Goal: Information Seeking & Learning: Compare options

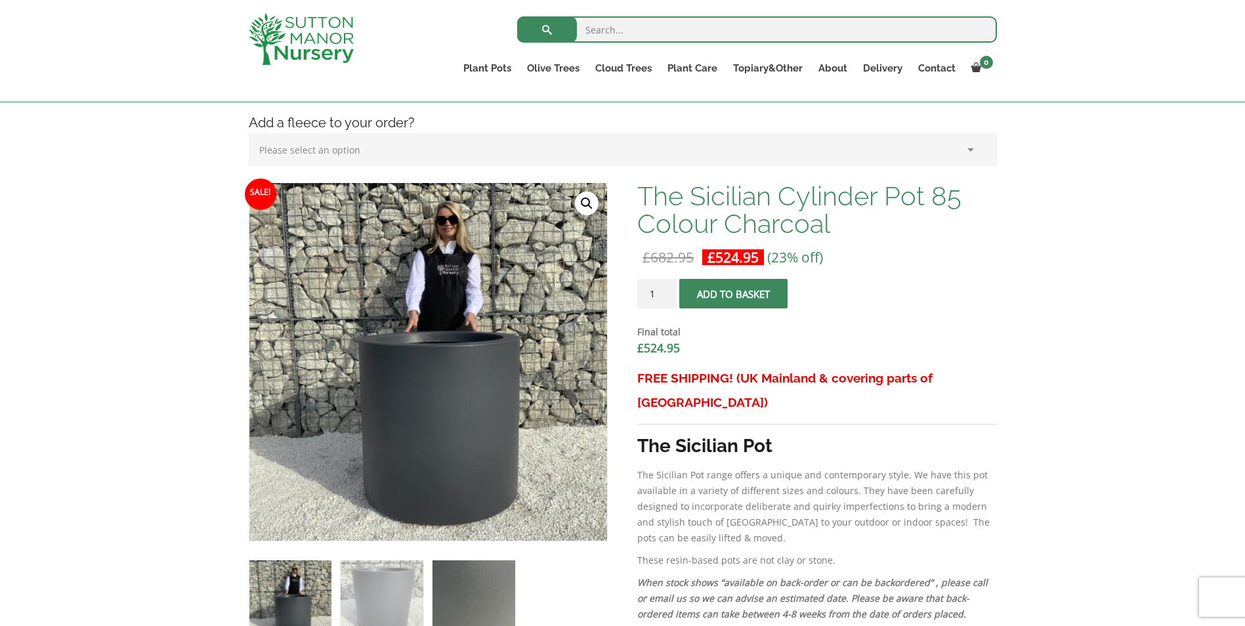
scroll to position [328, 0]
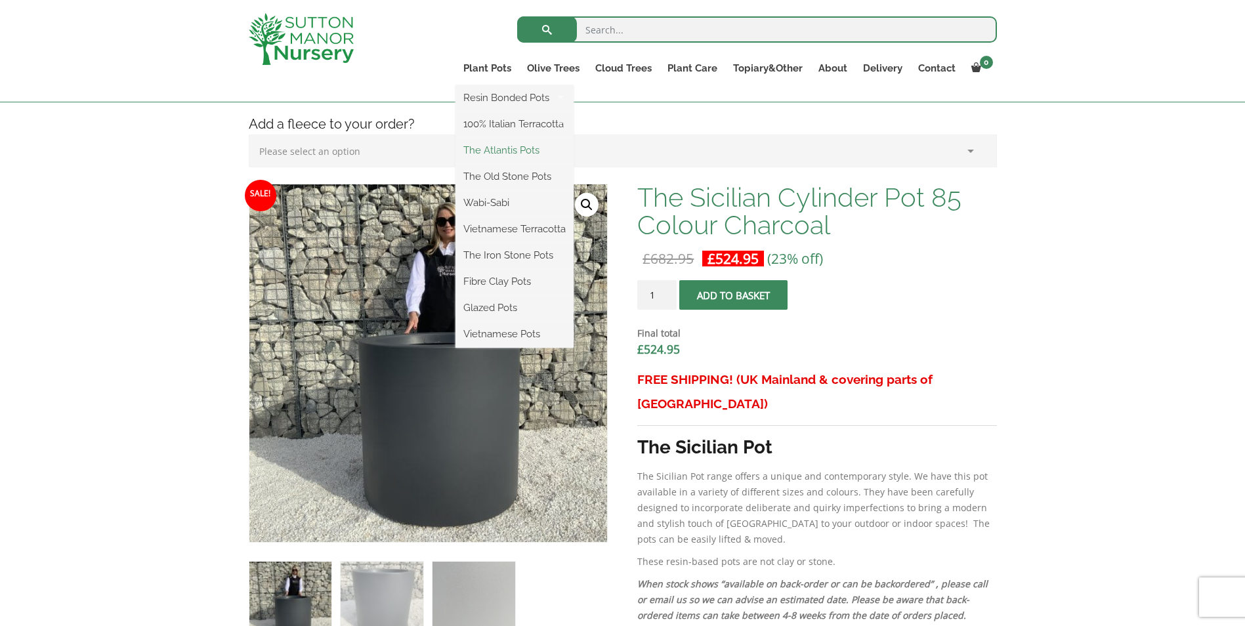
click at [511, 151] on link "The Atlantis Pots" at bounding box center [514, 150] width 118 height 20
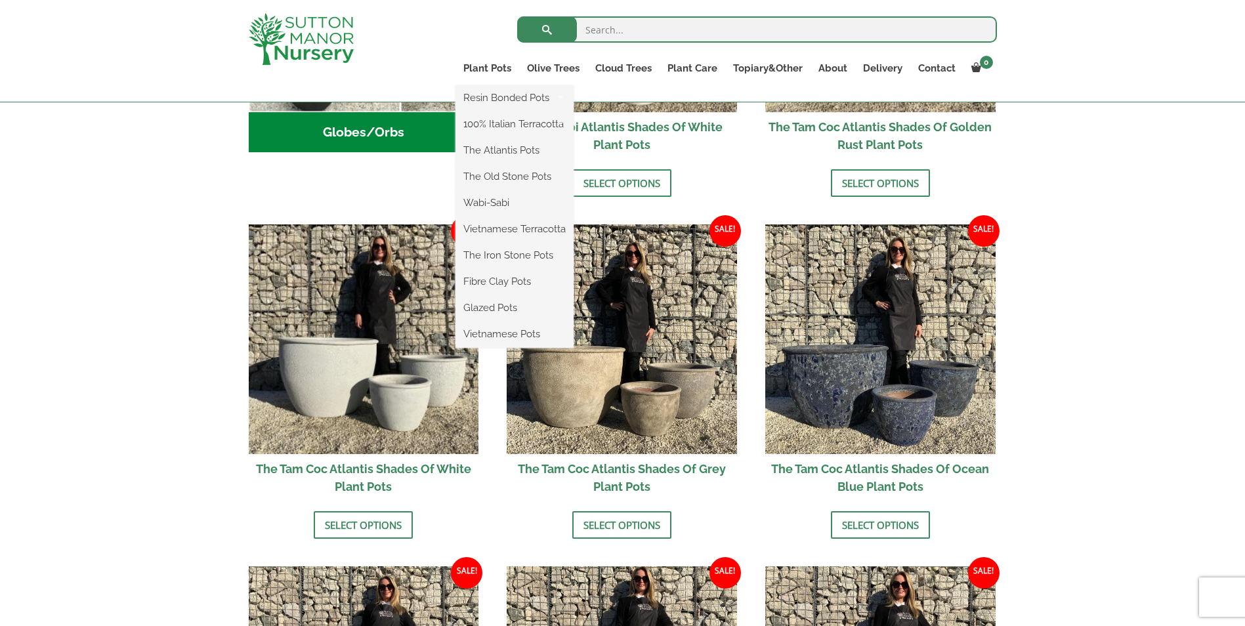
scroll to position [591, 0]
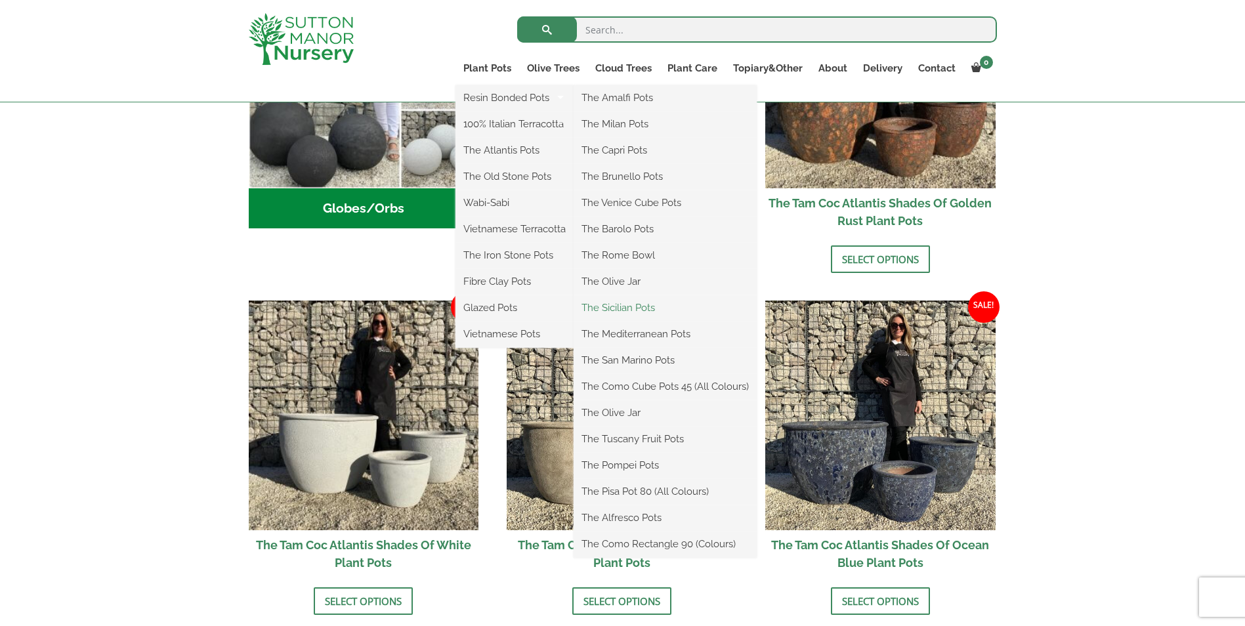
click at [633, 306] on link "The Sicilian Pots" at bounding box center [665, 308] width 183 height 20
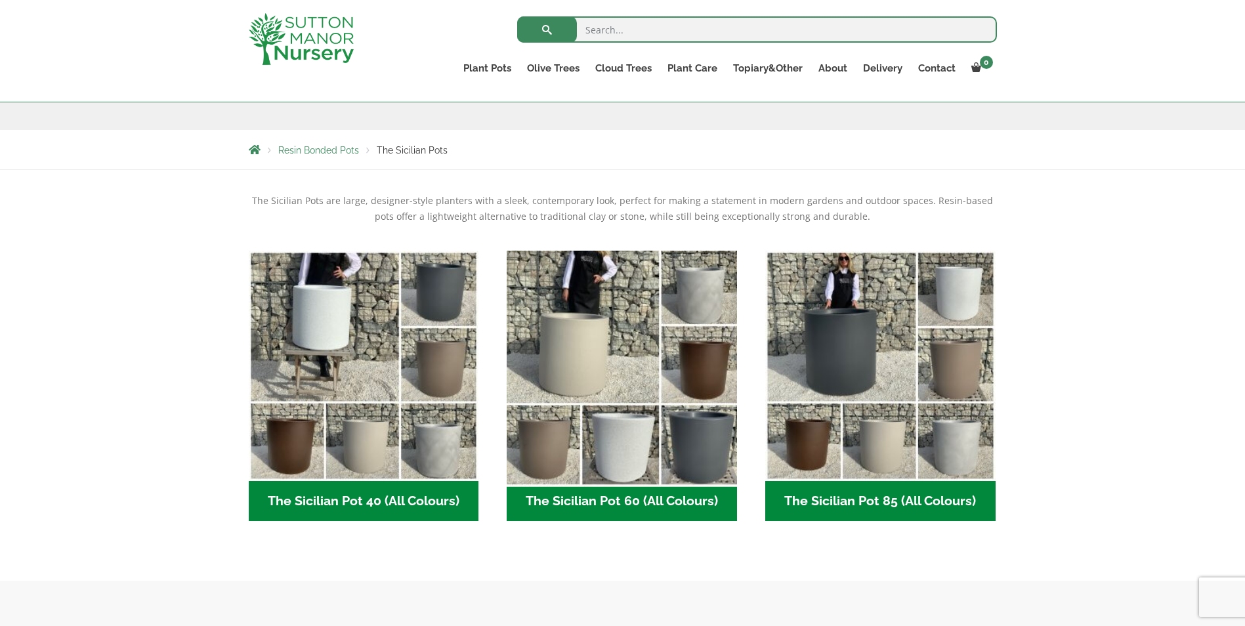
scroll to position [197, 0]
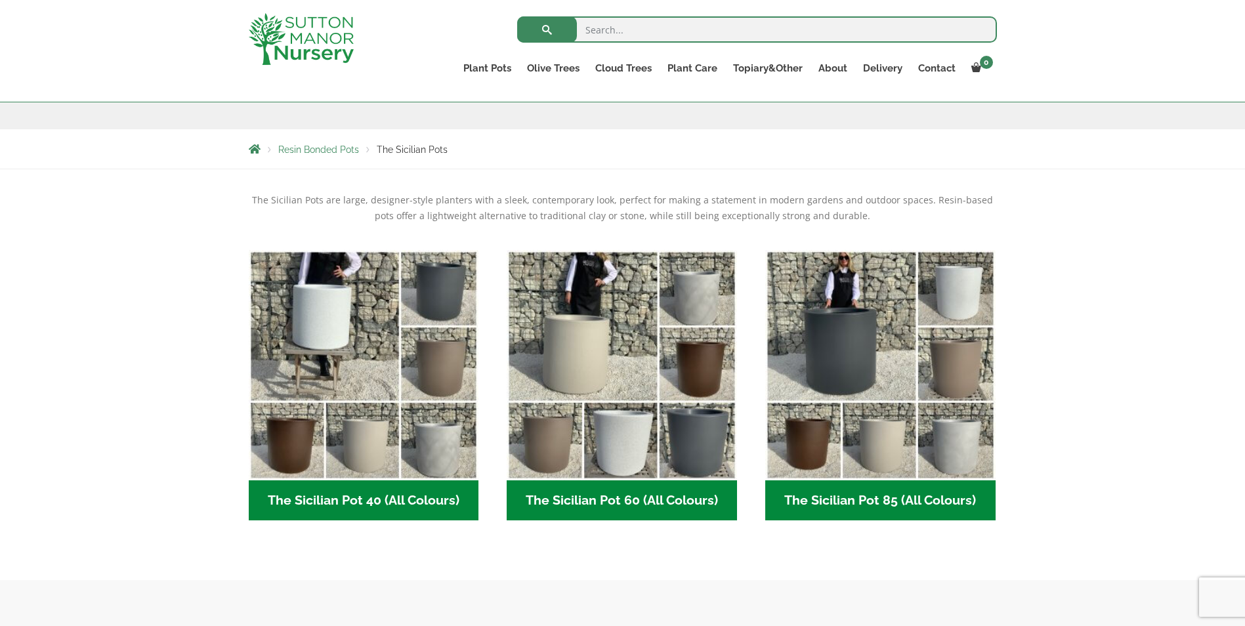
click at [646, 496] on h2 "The Sicilian Pot 60 (All Colours) (6)" at bounding box center [622, 500] width 230 height 41
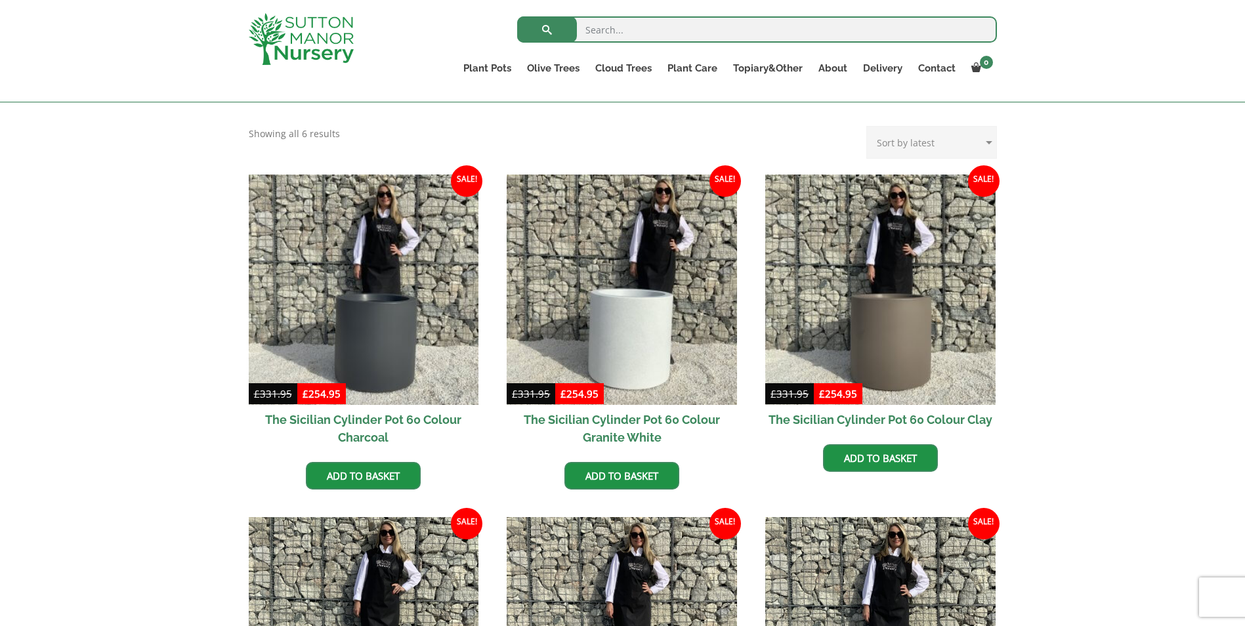
scroll to position [263, 0]
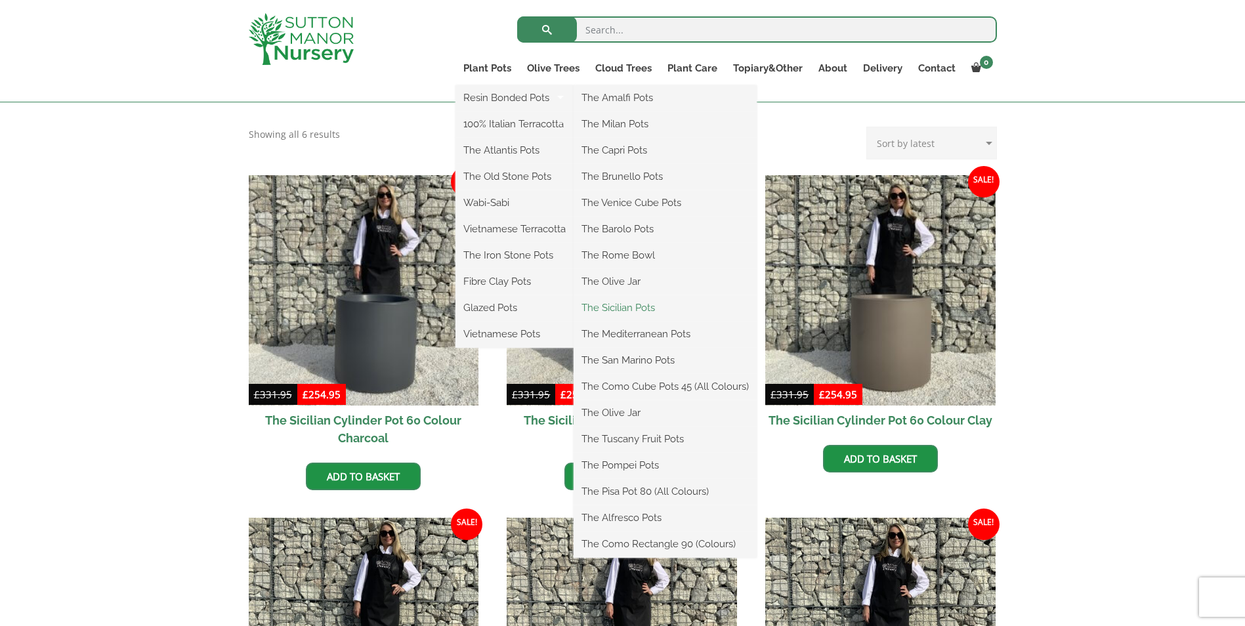
click at [634, 309] on link "The Sicilian Pots" at bounding box center [665, 308] width 183 height 20
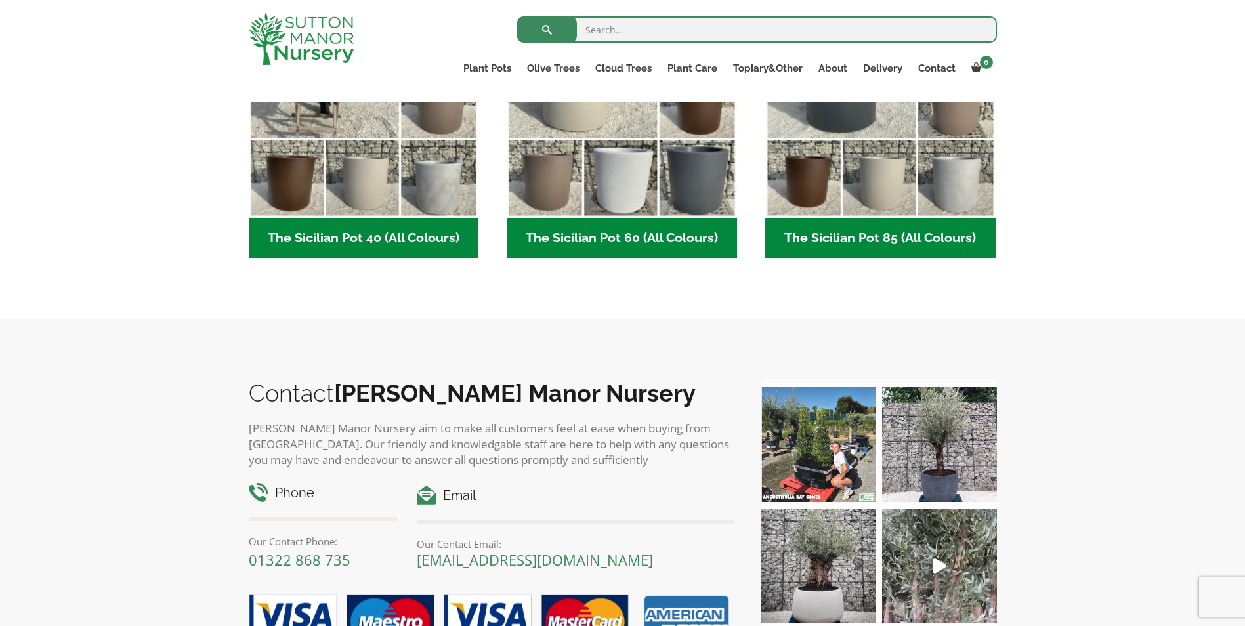
scroll to position [263, 0]
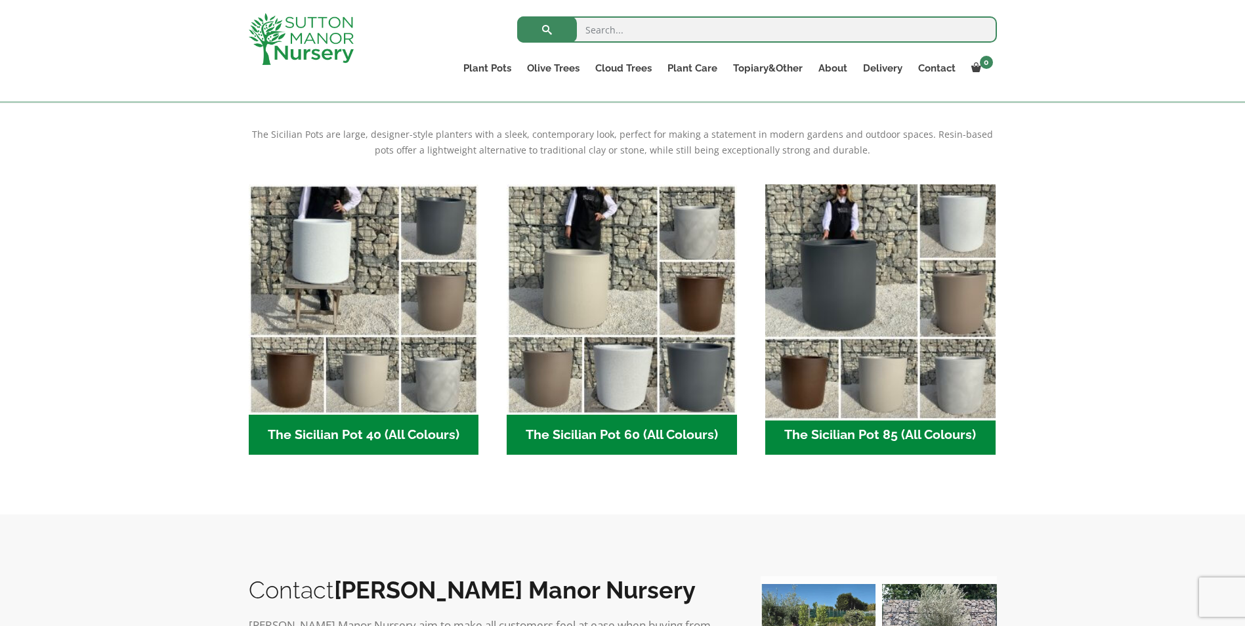
click at [865, 267] on img "Visit product category The Sicilian Pot 85 (All Colours)" at bounding box center [880, 300] width 242 height 242
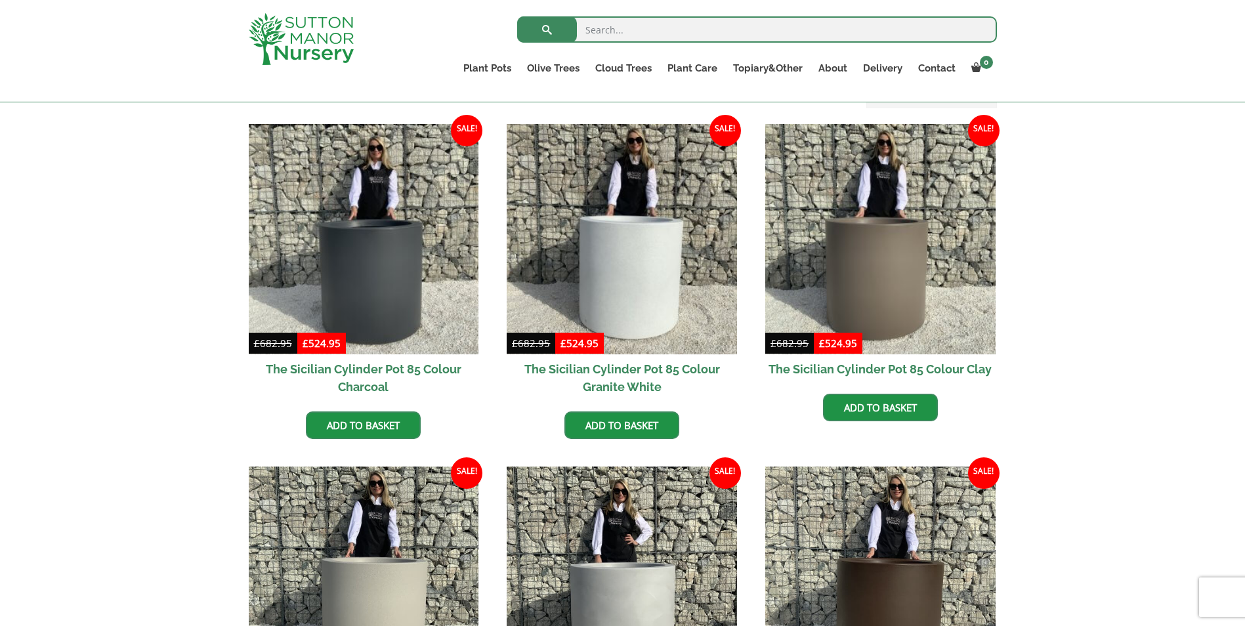
scroll to position [131, 0]
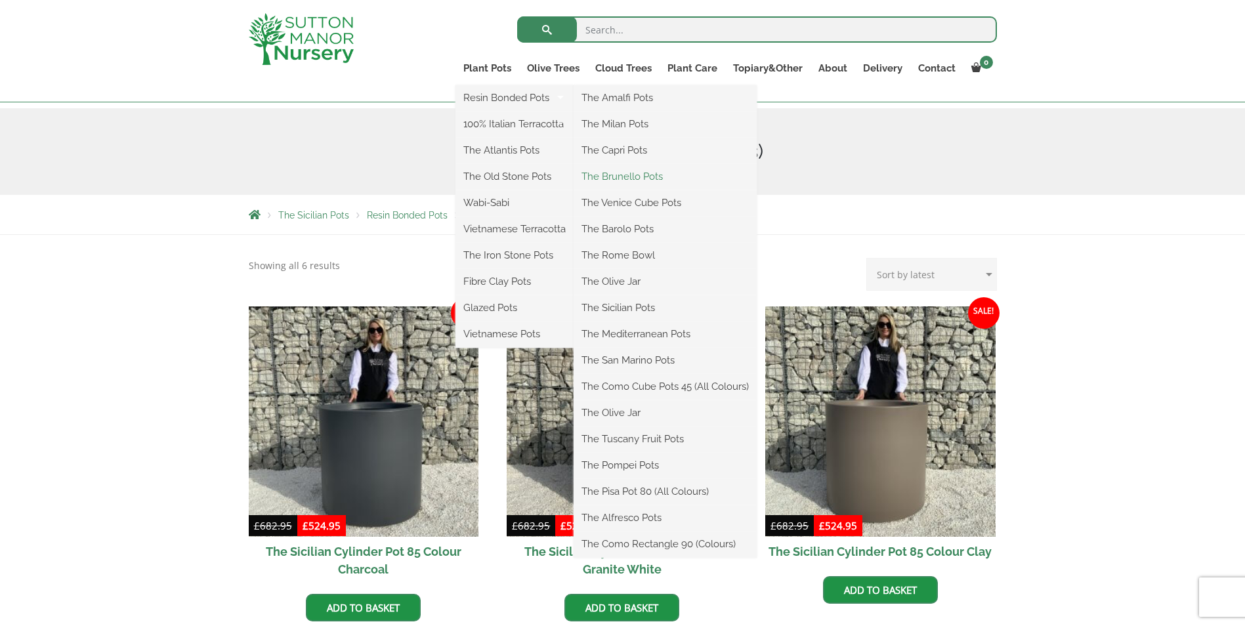
click at [631, 179] on link "The Brunello Pots" at bounding box center [665, 177] width 183 height 20
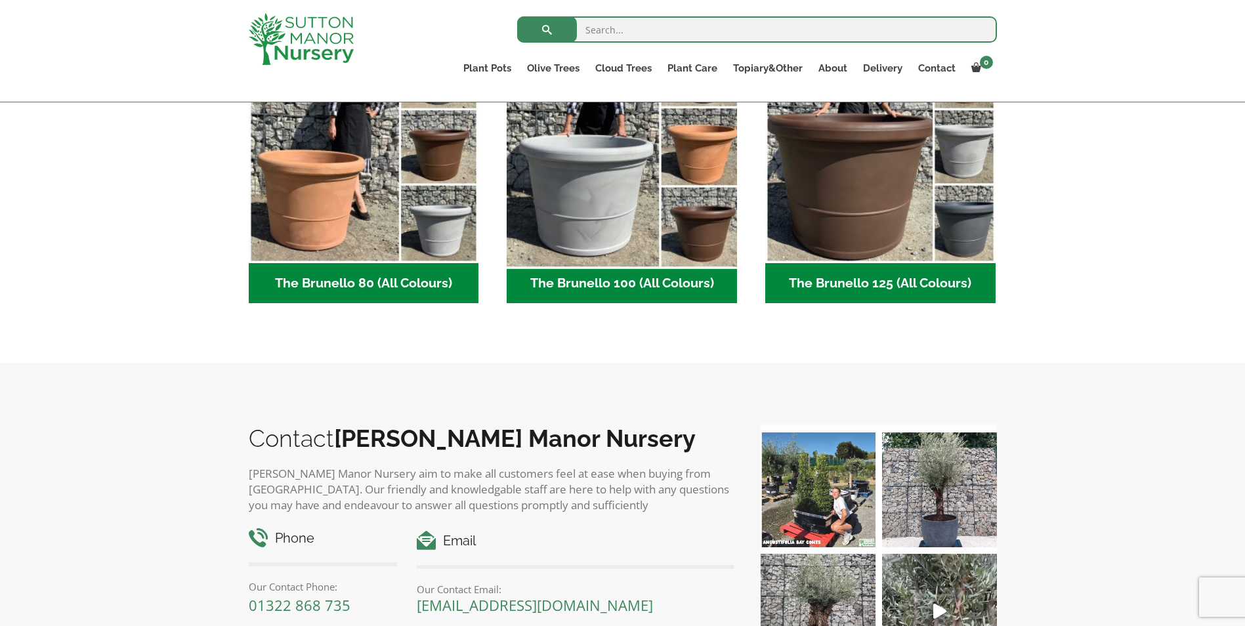
scroll to position [328, 0]
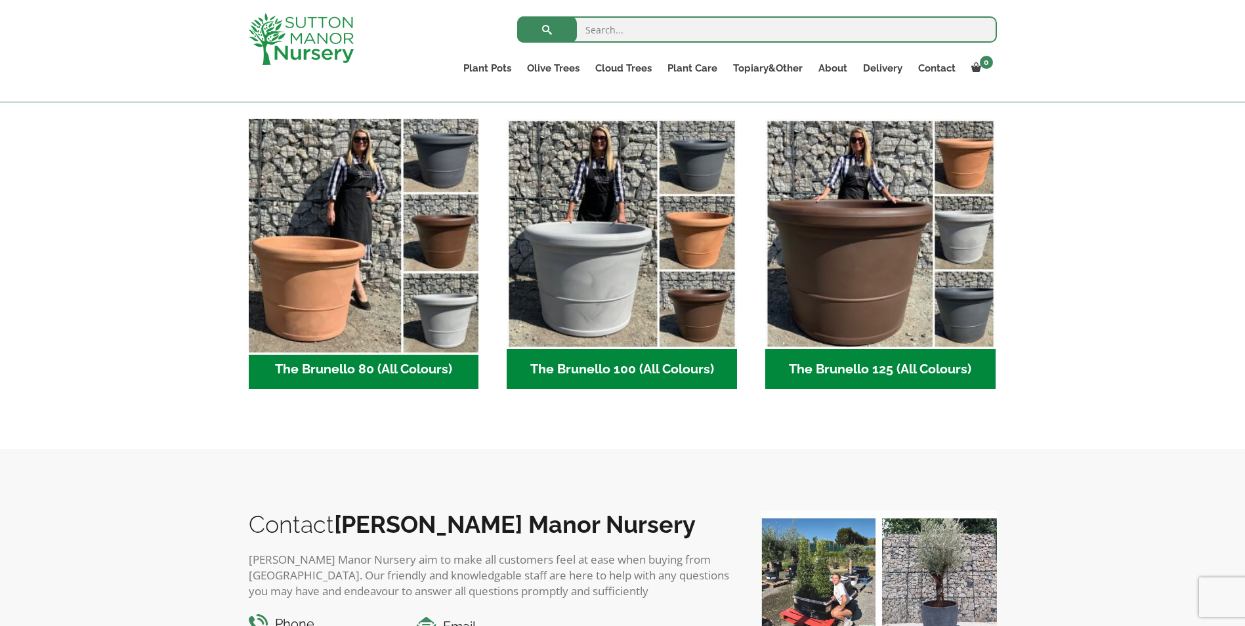
click at [369, 238] on img "Visit product category The Brunello 80 (All Colours)" at bounding box center [364, 234] width 242 height 242
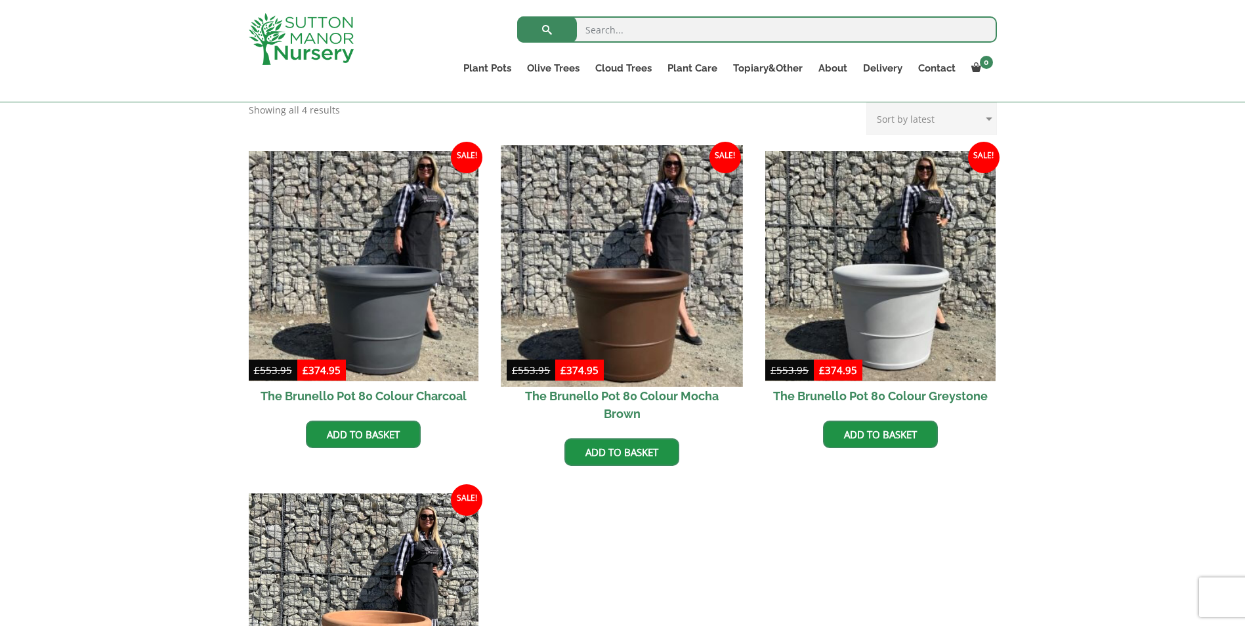
scroll to position [263, 0]
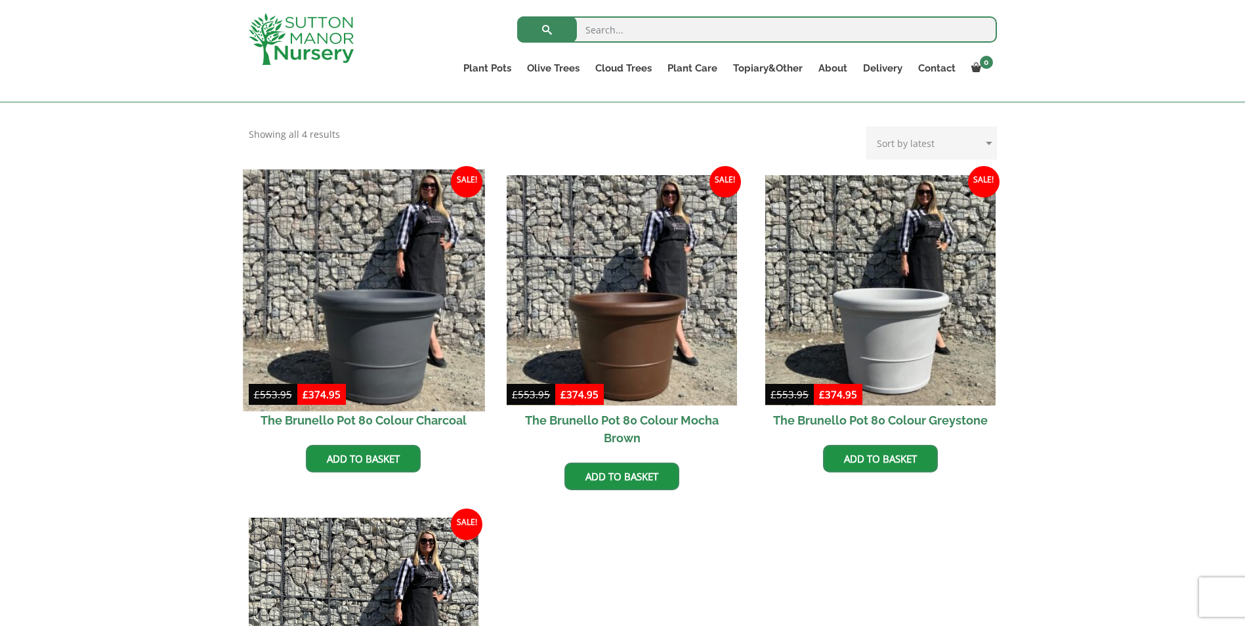
click at [411, 332] on img at bounding box center [364, 290] width 242 height 242
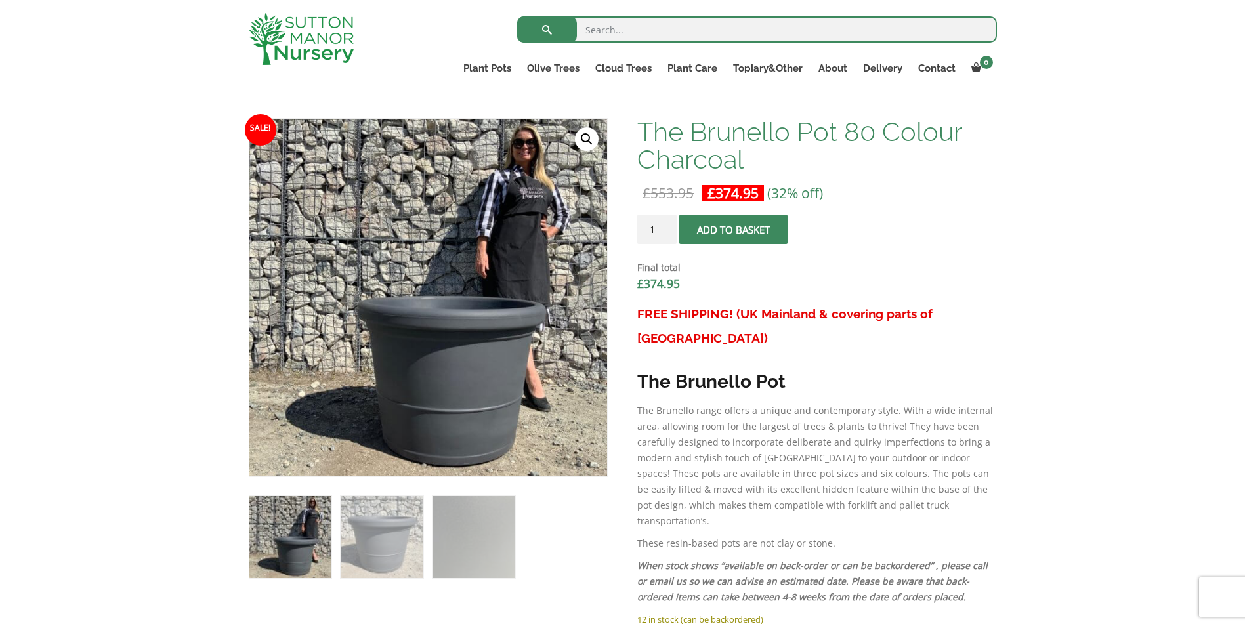
scroll to position [263, 0]
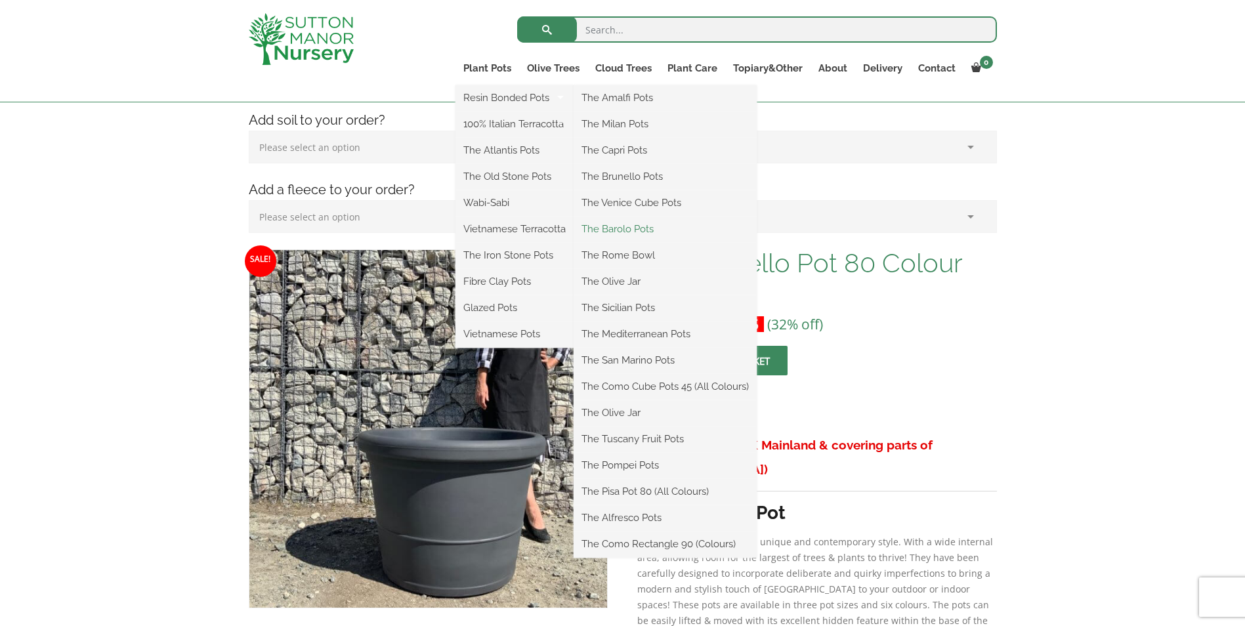
click at [630, 226] on link "The Barolo Pots" at bounding box center [665, 229] width 183 height 20
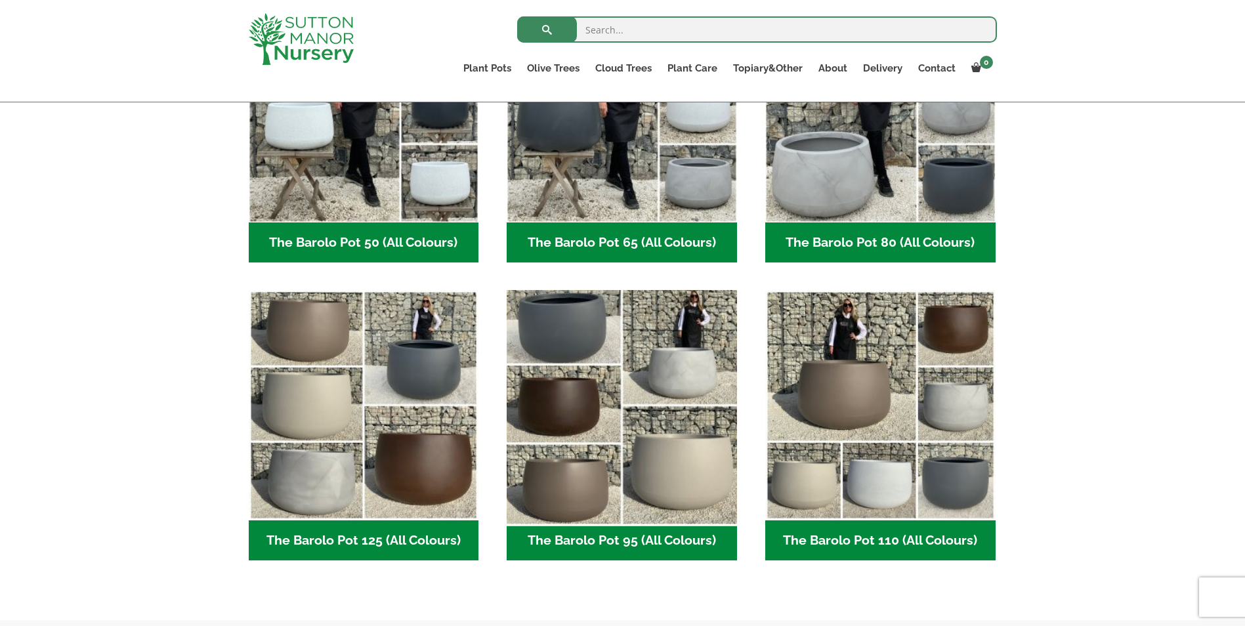
scroll to position [459, 0]
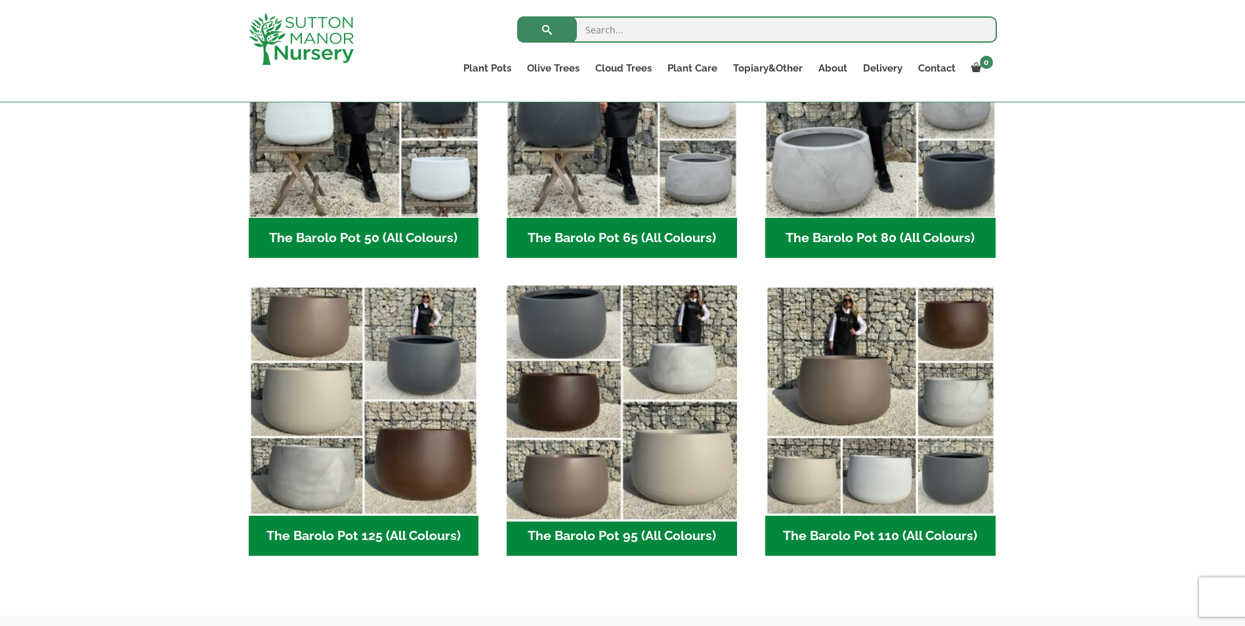
click at [574, 337] on img "Visit product category The Barolo Pot 95 (All Colours)" at bounding box center [622, 401] width 242 height 242
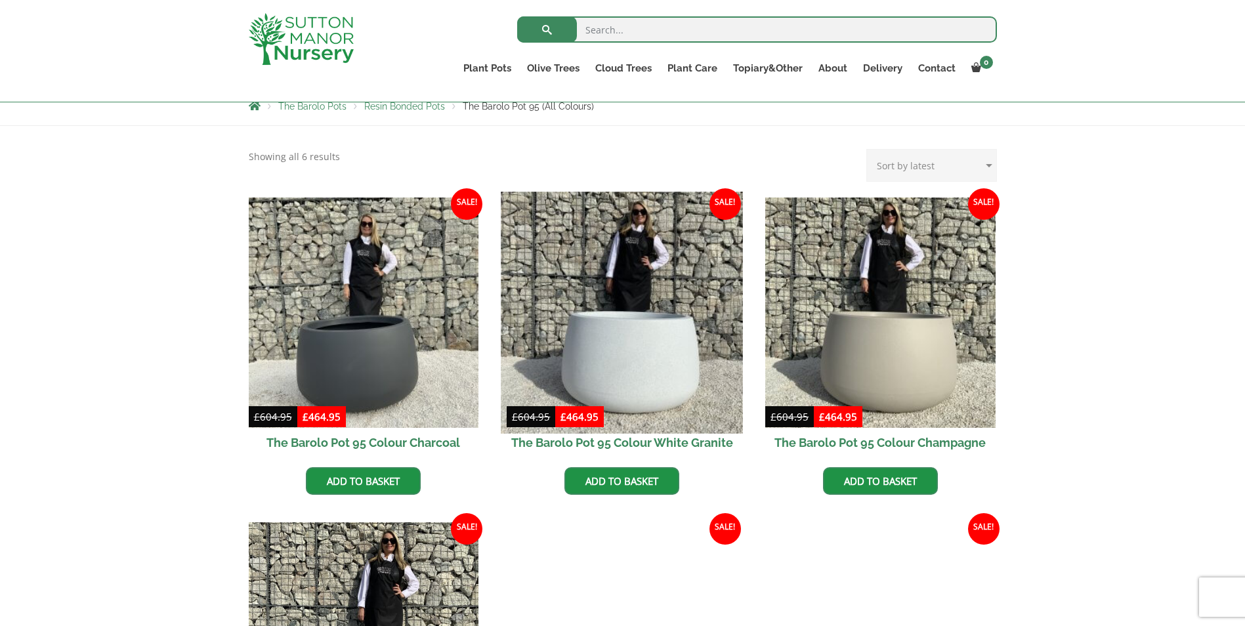
scroll to position [263, 0]
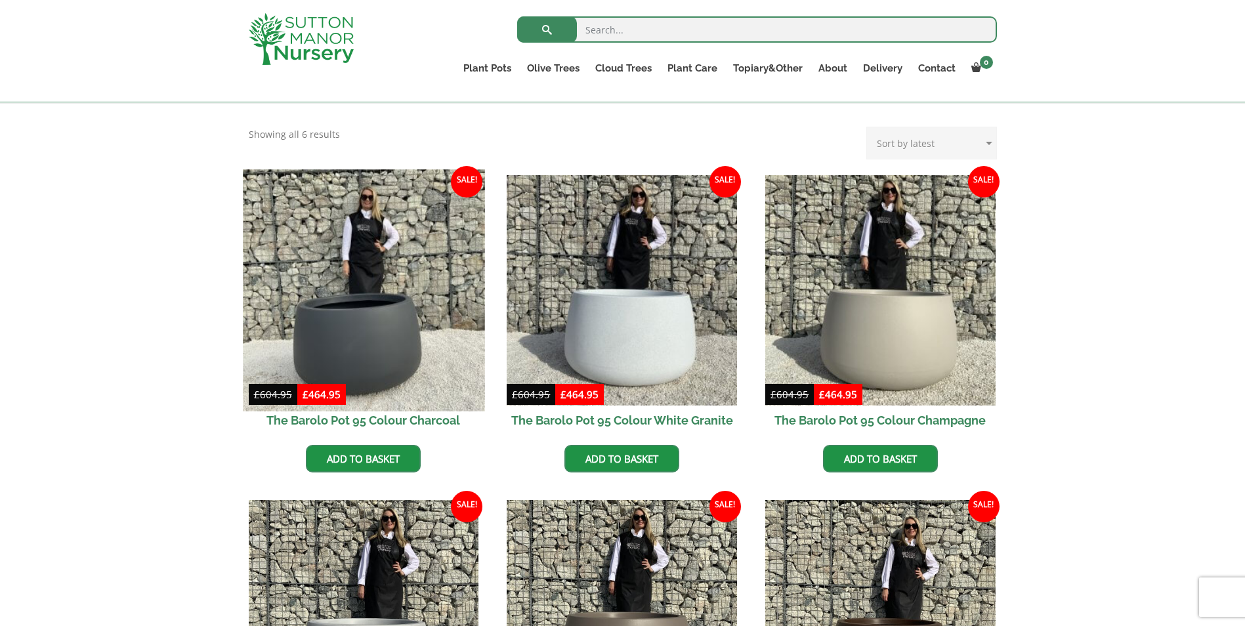
click at [381, 332] on img at bounding box center [364, 290] width 242 height 242
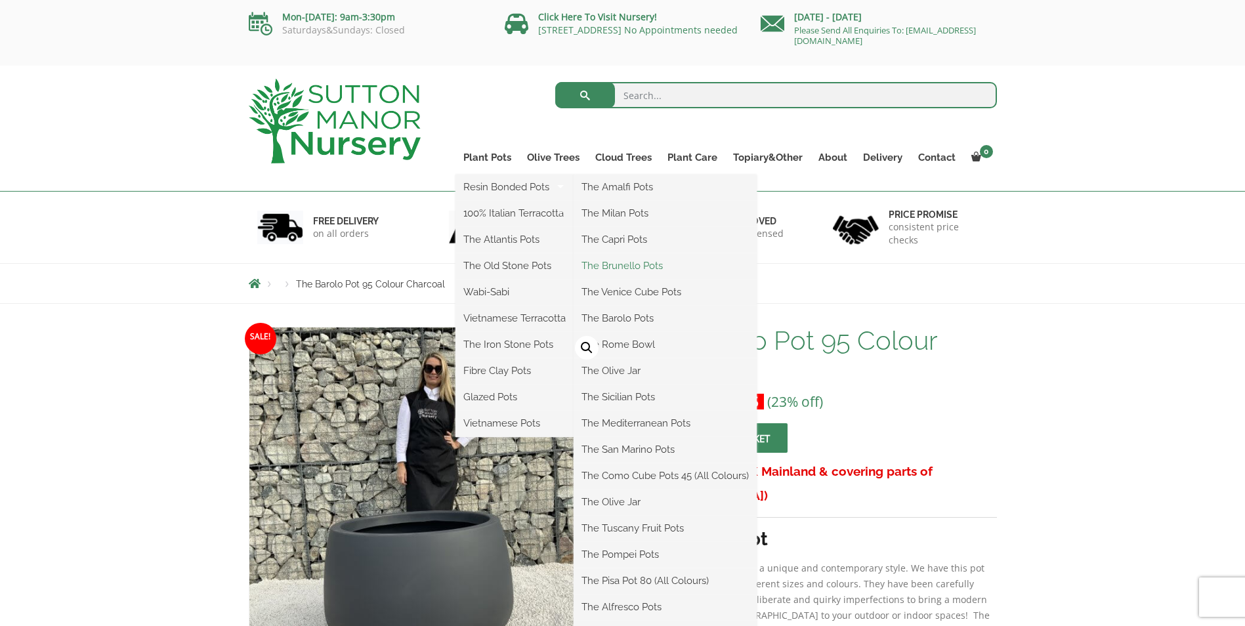
click at [637, 269] on link "The Brunello Pots" at bounding box center [665, 266] width 183 height 20
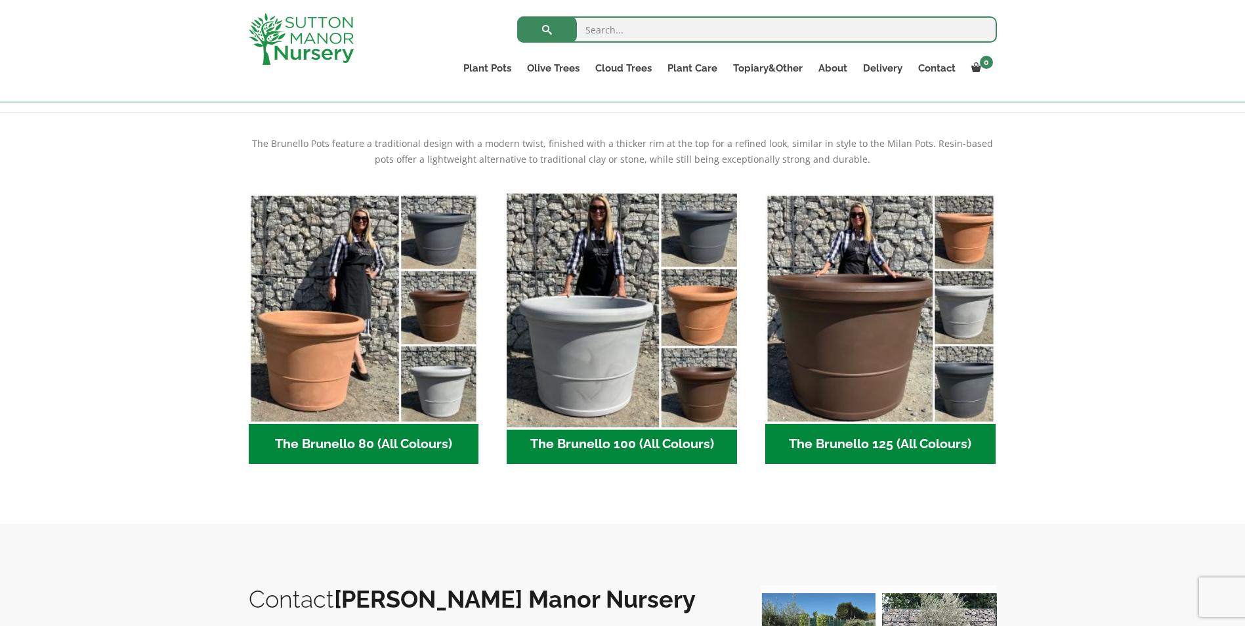
scroll to position [394, 0]
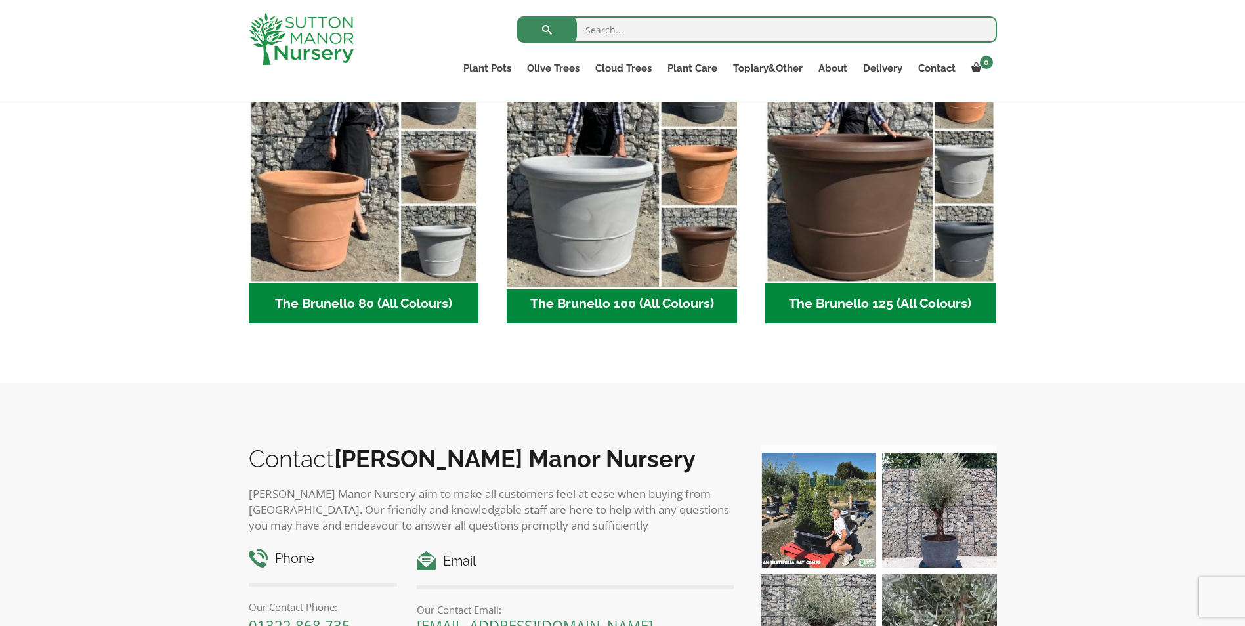
click at [587, 240] on img "Visit product category The Brunello 100 (All Colours)" at bounding box center [622, 168] width 242 height 242
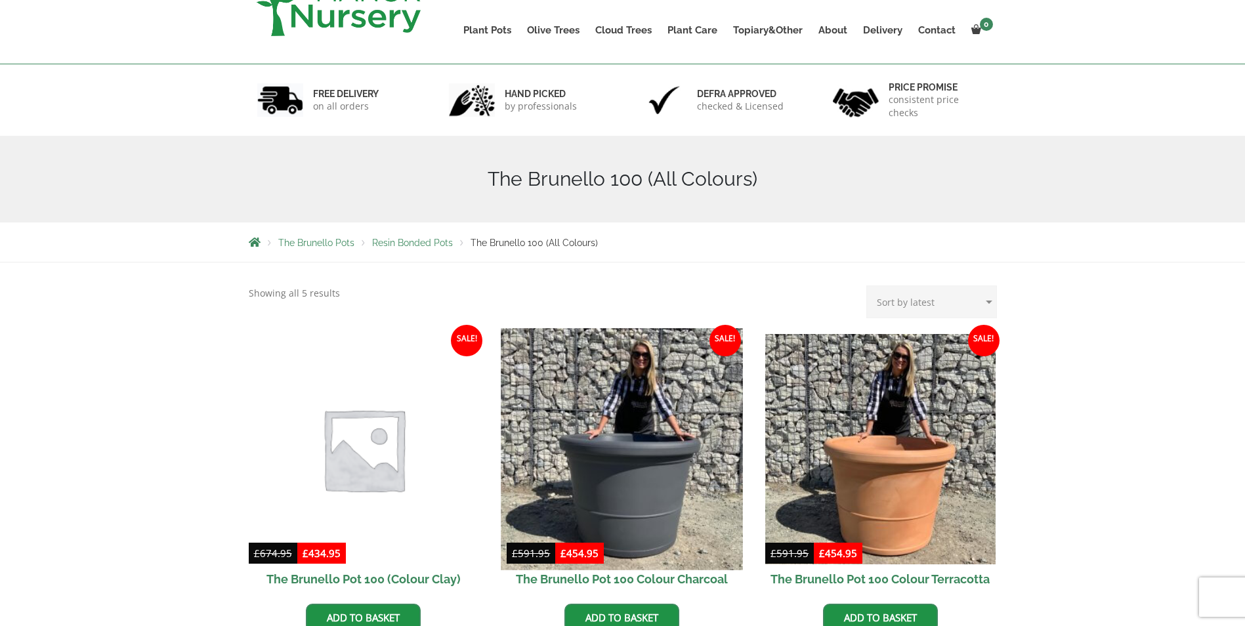
scroll to position [263, 0]
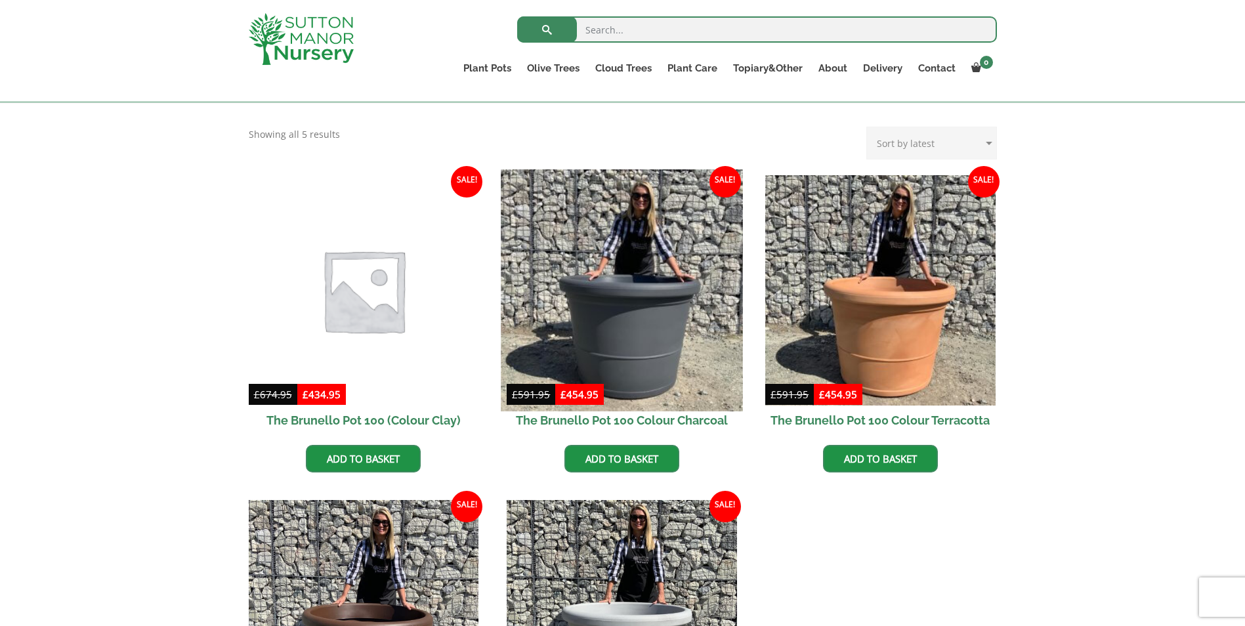
click at [652, 334] on img at bounding box center [622, 290] width 242 height 242
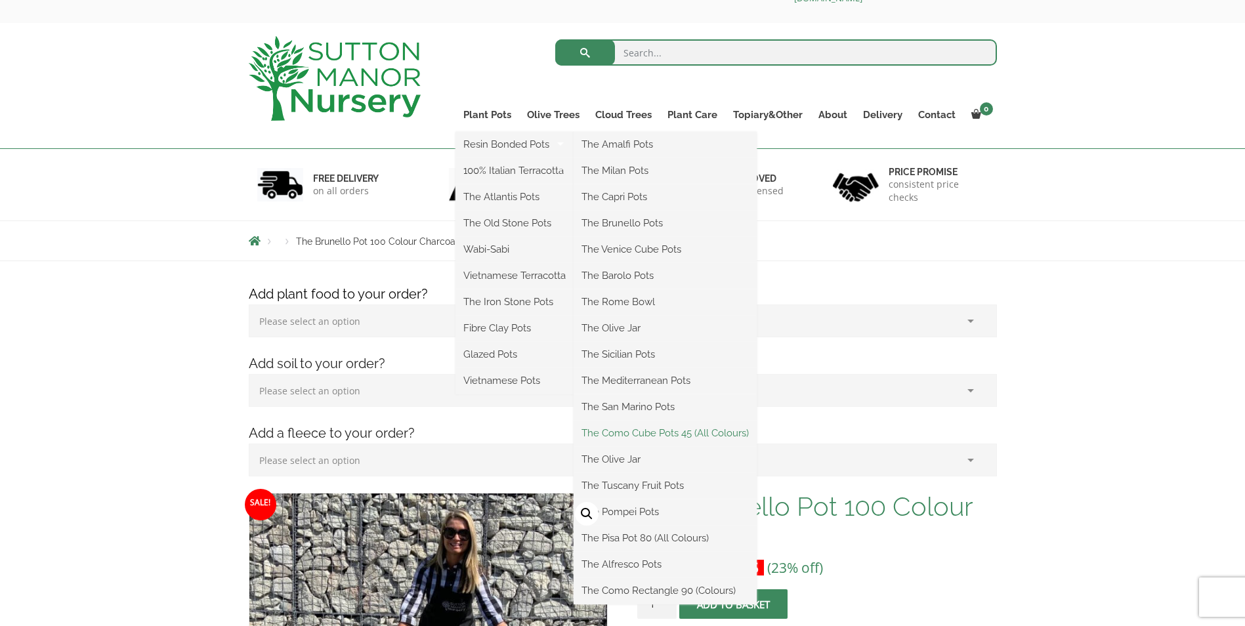
scroll to position [66, 0]
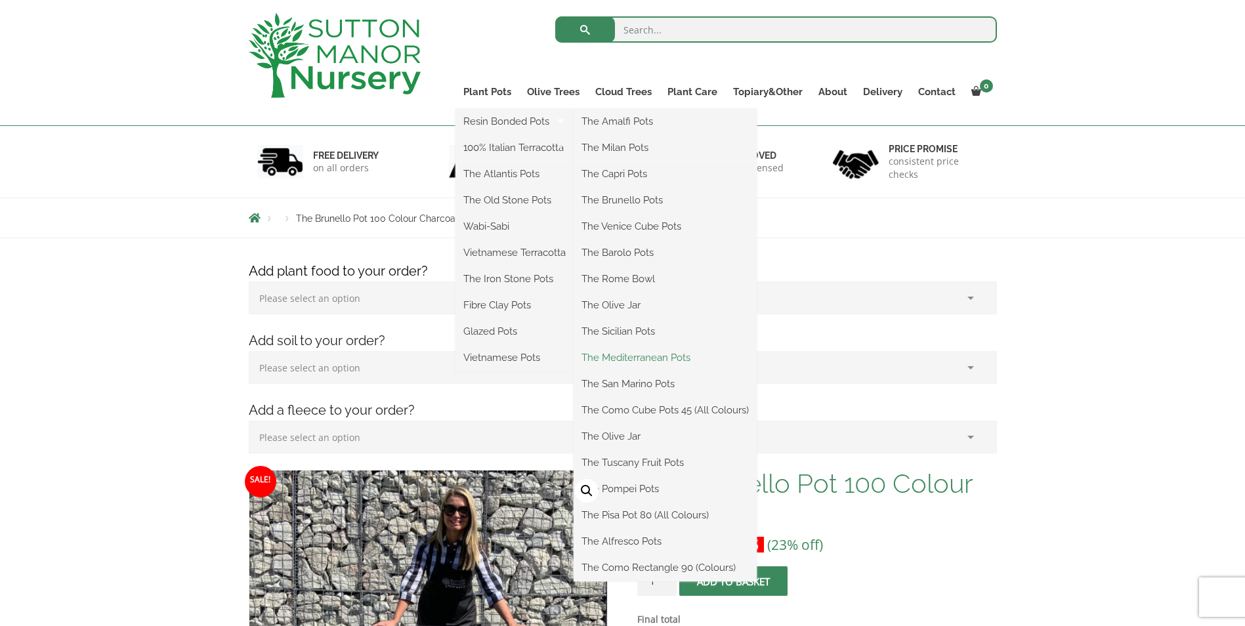
click at [643, 359] on link "The Mediterranean Pots" at bounding box center [665, 358] width 183 height 20
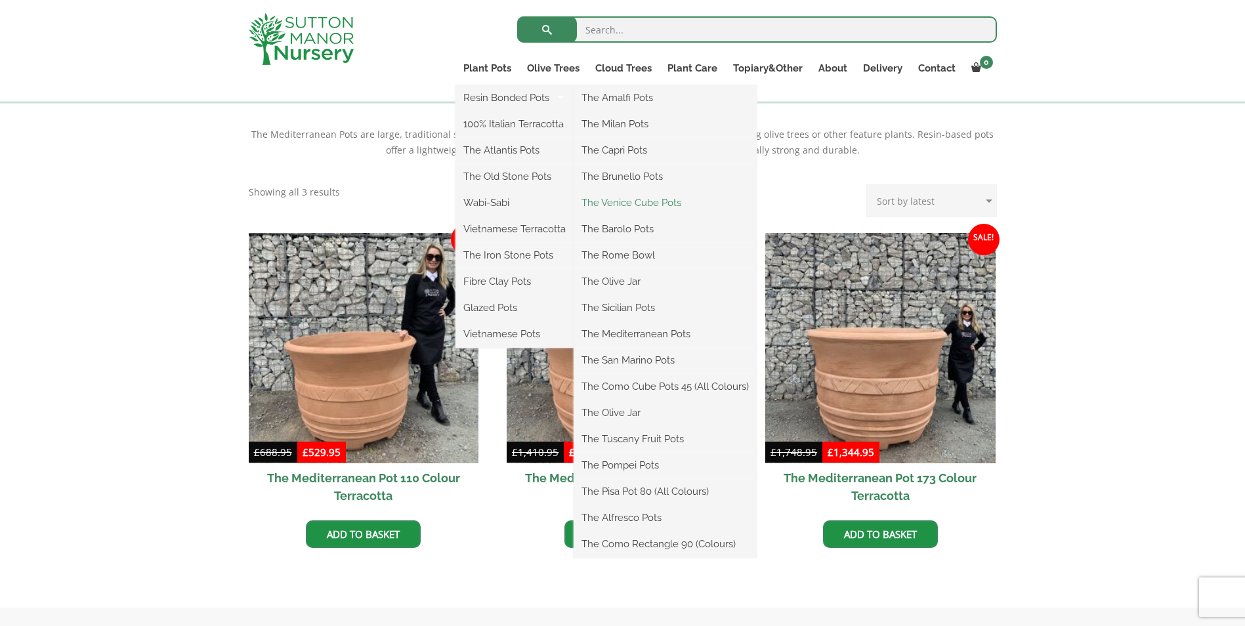
click at [646, 205] on link "The Venice Cube Pots" at bounding box center [665, 203] width 183 height 20
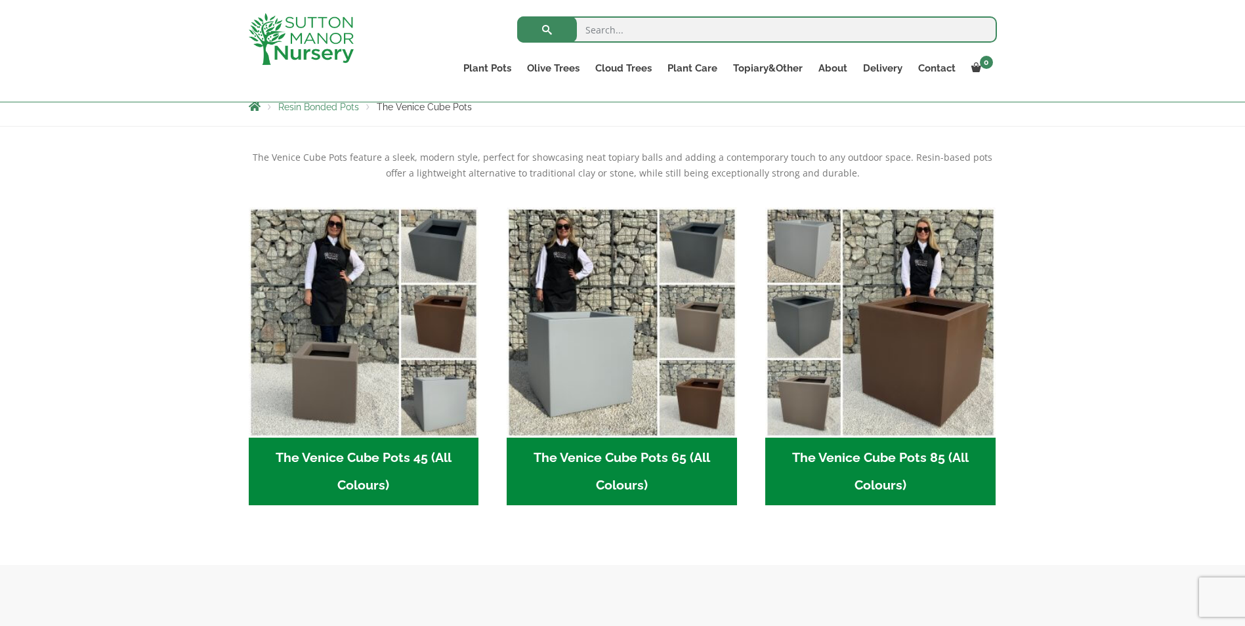
scroll to position [263, 0]
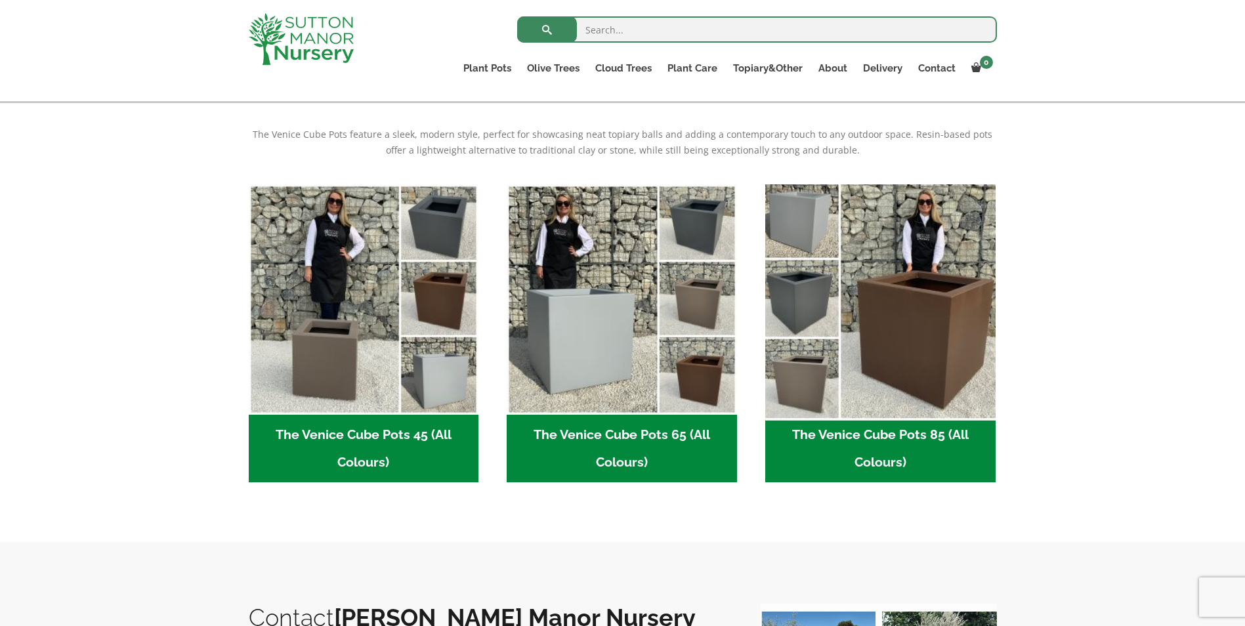
click at [891, 313] on img "Visit product category The Venice Cube Pots 85 (All Colours)" at bounding box center [880, 300] width 242 height 242
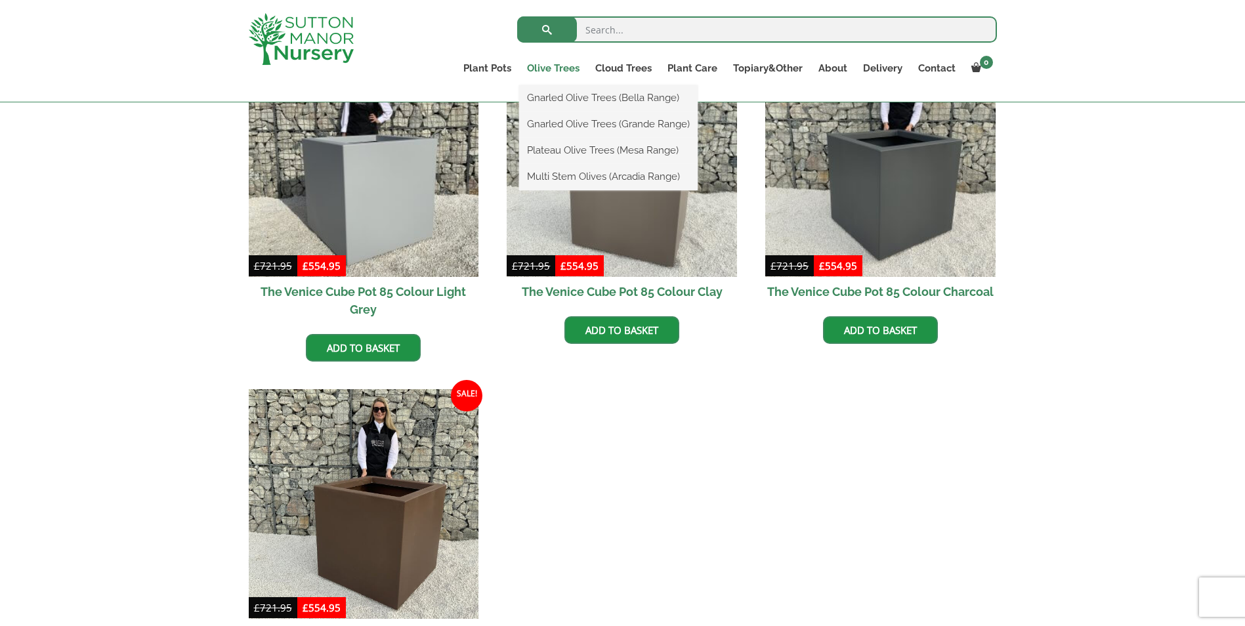
scroll to position [263, 0]
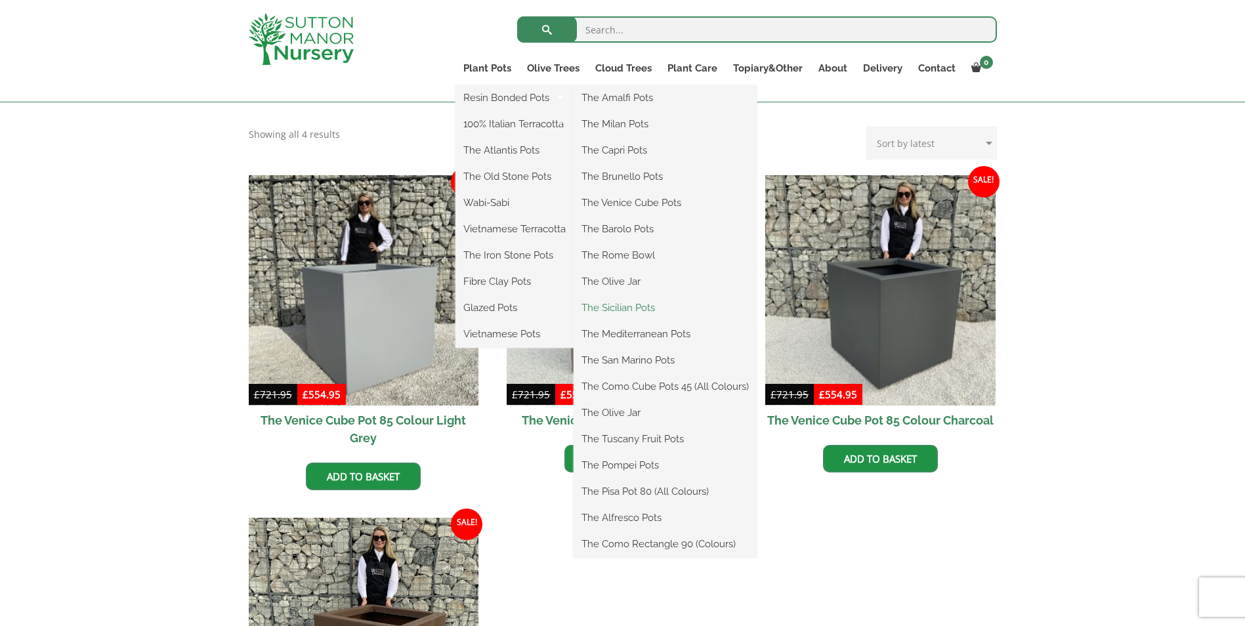
click at [642, 303] on link "The Sicilian Pots" at bounding box center [665, 308] width 183 height 20
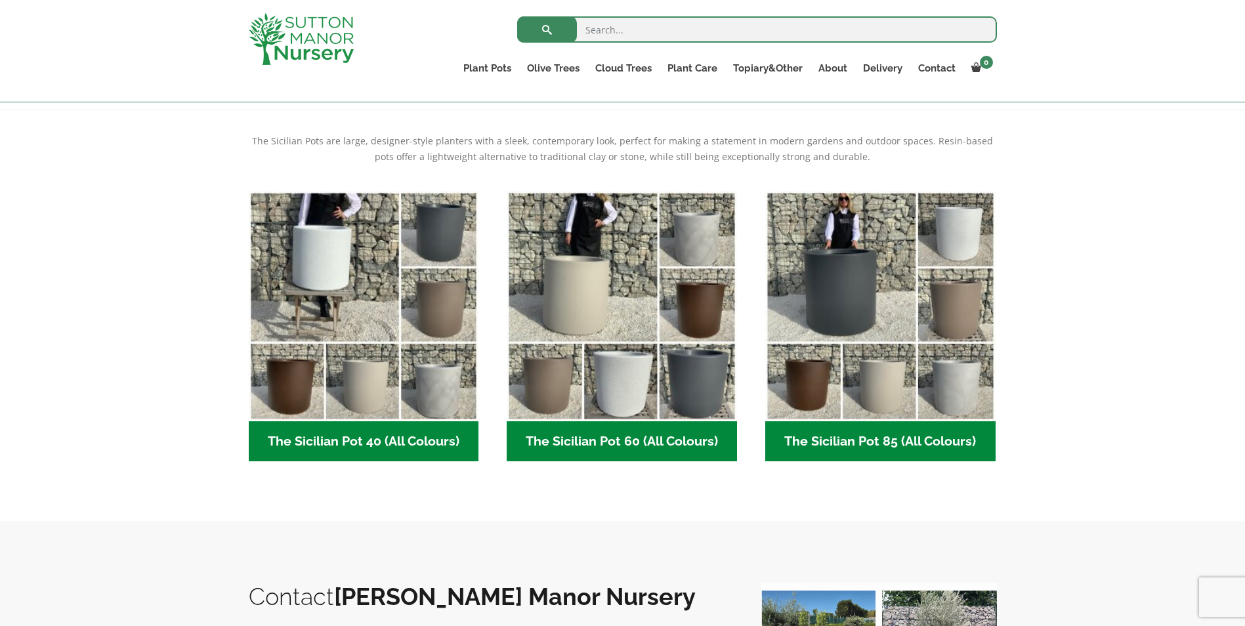
scroll to position [263, 0]
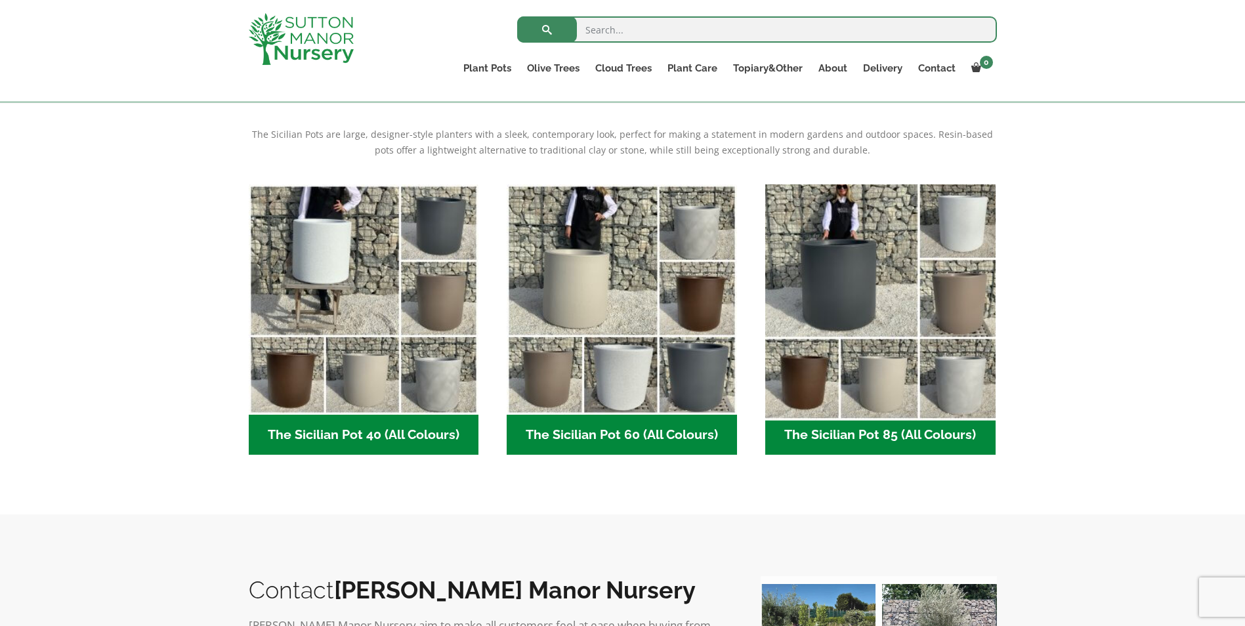
click at [849, 316] on img "Visit product category The Sicilian Pot 85 (All Colours)" at bounding box center [880, 300] width 242 height 242
